Goal: Information Seeking & Learning: Learn about a topic

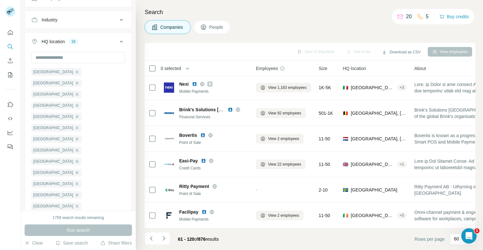
scroll to position [3456, 0]
click at [283, 27] on div "Companies People" at bounding box center [310, 26] width 330 height 13
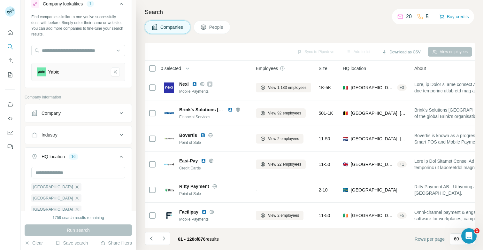
scroll to position [0, 0]
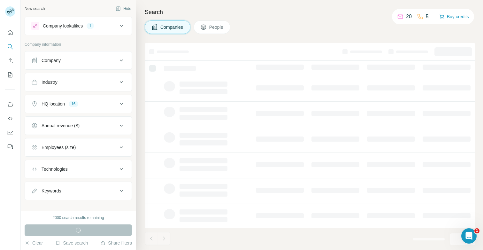
click at [87, 106] on div "HQ location 16" at bounding box center [74, 104] width 86 height 6
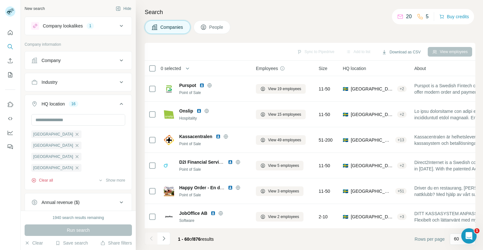
click at [46, 181] on button "Clear all" at bounding box center [42, 180] width 22 height 6
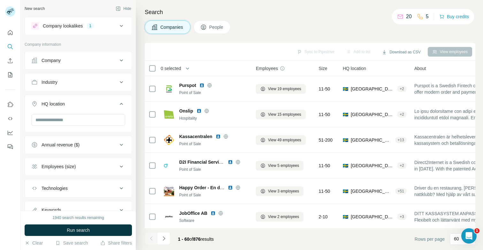
click at [74, 25] on div "Company lookalikes" at bounding box center [63, 26] width 40 height 6
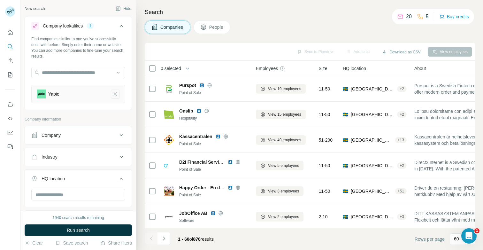
click at [112, 95] on icon "Yabie-remove-button" at bounding box center [115, 94] width 6 height 6
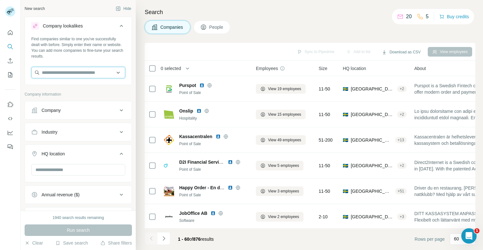
click at [88, 75] on input "text" at bounding box center [78, 72] width 94 height 11
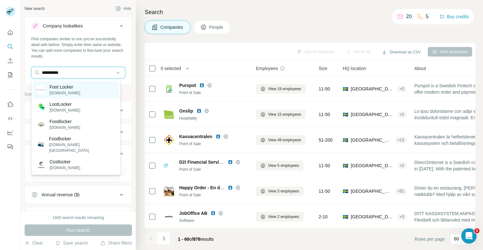
type input "**********"
click at [63, 89] on p "Foot Locker" at bounding box center [64, 87] width 31 height 6
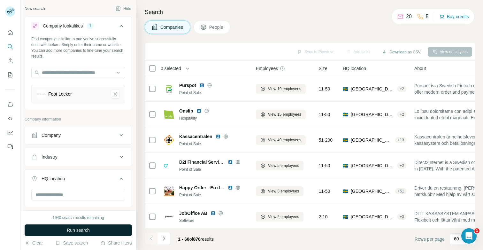
click at [80, 233] on span "Run search" at bounding box center [78, 230] width 23 height 6
